Goal: Task Accomplishment & Management: Use online tool/utility

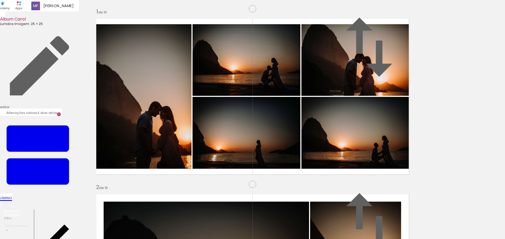
scroll to position [1053, 0]
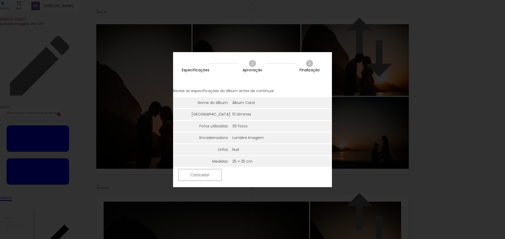
click at [0, 0] on slot "Próximo" at bounding box center [0, 0] width 0 height 0
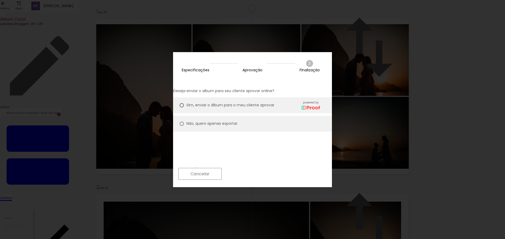
click at [0, 0] on slot "Próximo" at bounding box center [0, 0] width 0 height 0
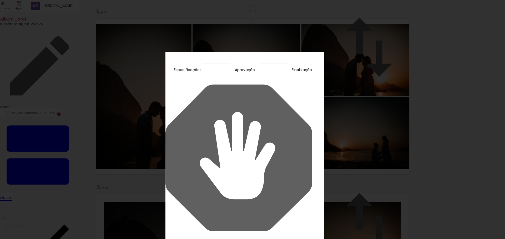
click at [0, 0] on slot "Continuar" at bounding box center [0, 0] width 0 height 0
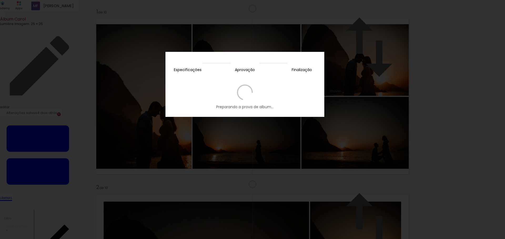
scroll to position [1053, 0]
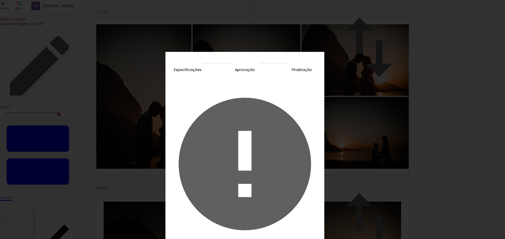
click at [0, 0] on slot "Fechar" at bounding box center [0, 0] width 0 height 0
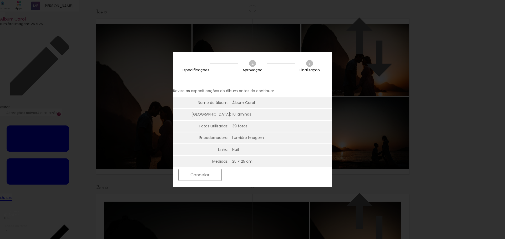
click at [0, 0] on slot "Próximo" at bounding box center [0, 0] width 0 height 0
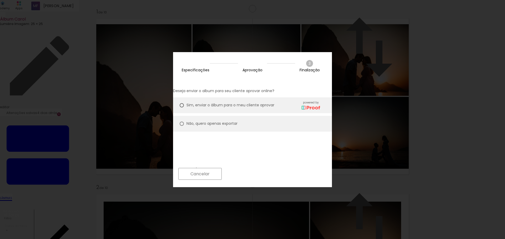
click at [265, 176] on paper-button "Próximo" at bounding box center [244, 173] width 41 height 11
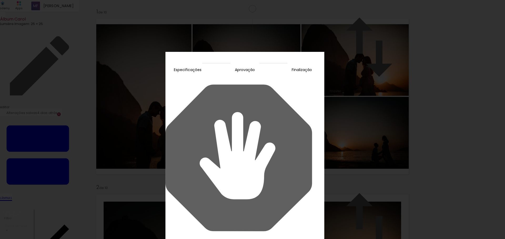
click at [0, 0] on slot "Continuar" at bounding box center [0, 0] width 0 height 0
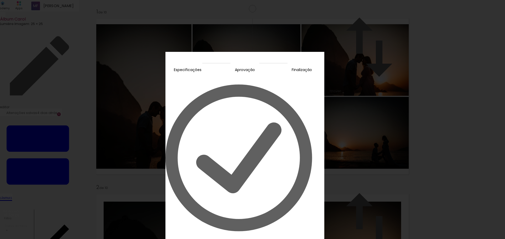
click at [0, 0] on slot "Editar prova" at bounding box center [0, 0] width 0 height 0
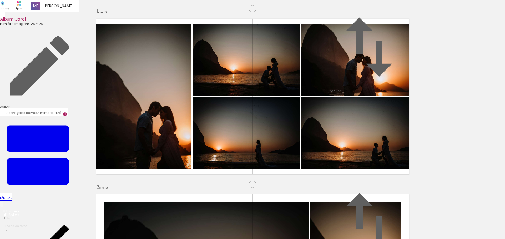
scroll to position [1053, 0]
